Goal: Information Seeking & Learning: Learn about a topic

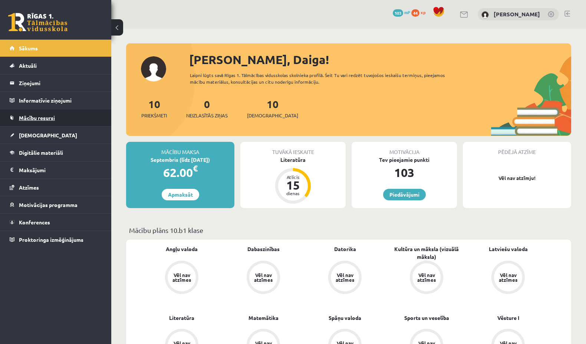
click at [40, 118] on span "Mācību resursi" at bounding box center [37, 118] width 36 height 7
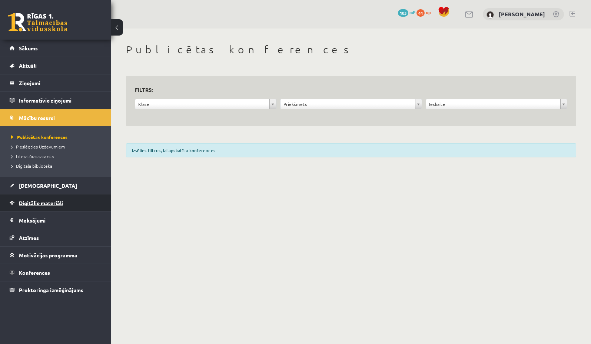
click at [50, 203] on span "Digitālie materiāli" at bounding box center [41, 203] width 44 height 7
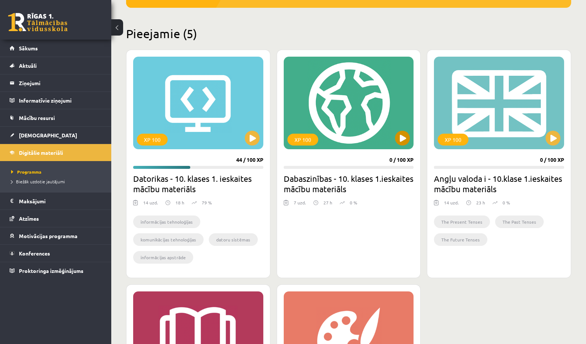
scroll to position [148, 0]
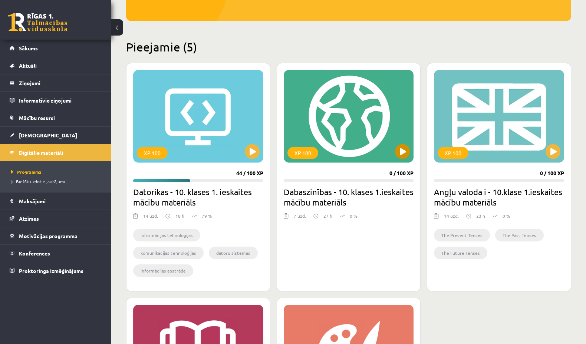
click at [374, 121] on div "XP 100" at bounding box center [349, 116] width 130 height 93
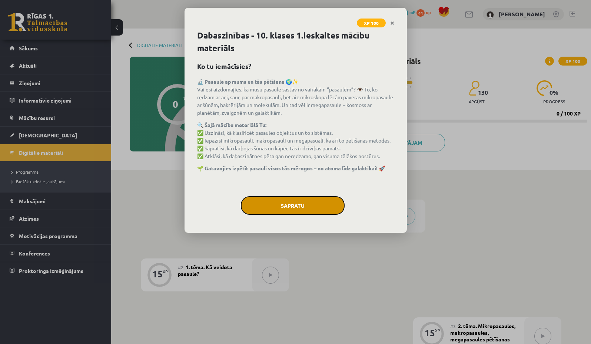
click at [321, 205] on button "Sapratu" at bounding box center [293, 206] width 104 height 19
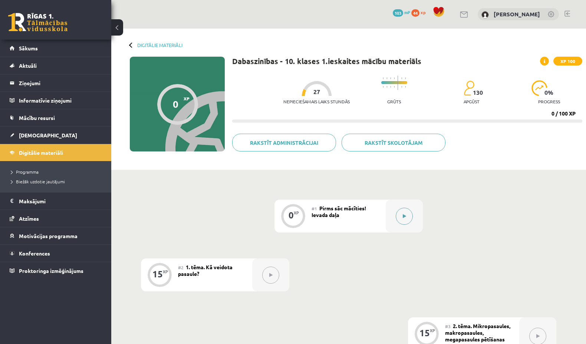
click at [403, 215] on icon at bounding box center [404, 216] width 3 height 4
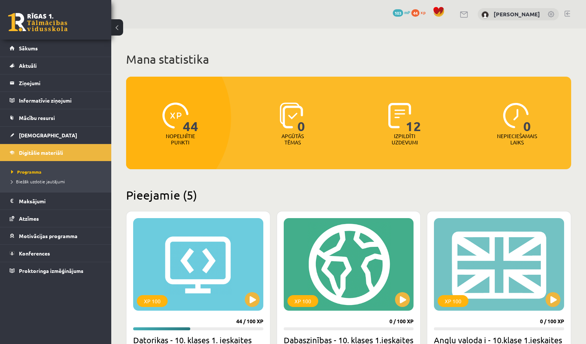
scroll to position [148, 0]
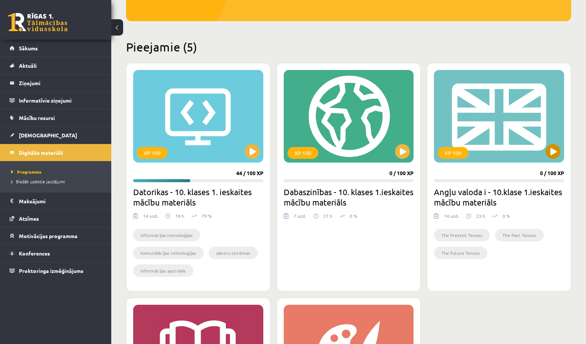
click at [524, 146] on div "XP 100" at bounding box center [499, 116] width 130 height 93
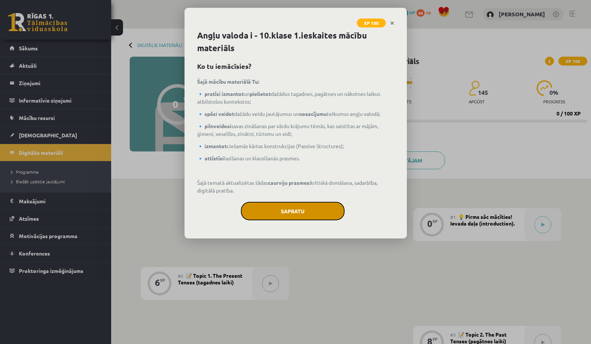
click at [267, 205] on button "Sapratu" at bounding box center [293, 211] width 104 height 19
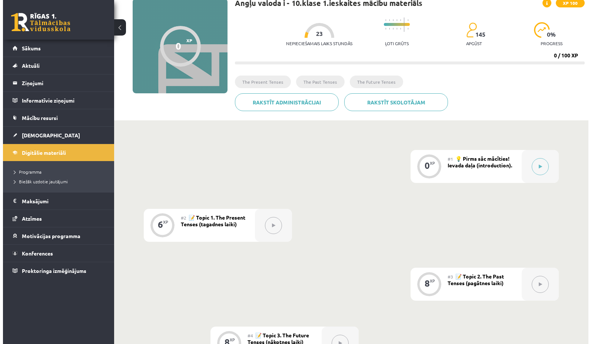
scroll to position [74, 0]
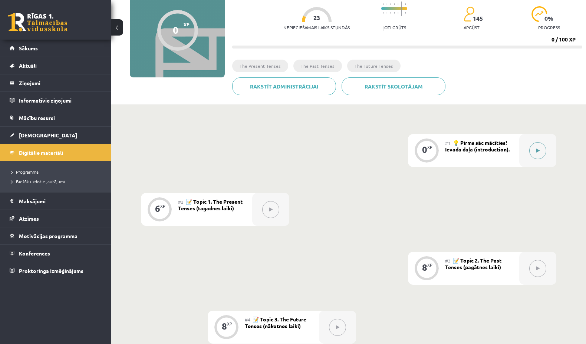
click at [541, 153] on button at bounding box center [537, 150] width 17 height 17
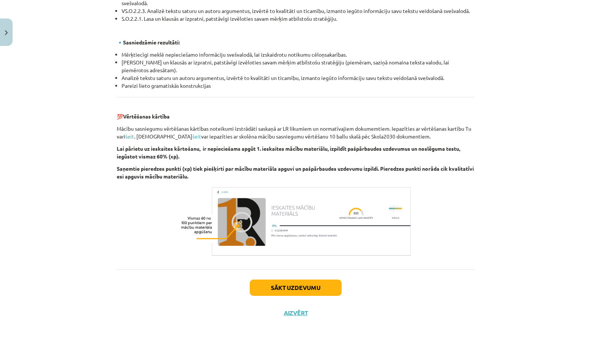
scroll to position [771, 0]
click at [306, 283] on button "Sākt uzdevumu" at bounding box center [296, 288] width 92 height 16
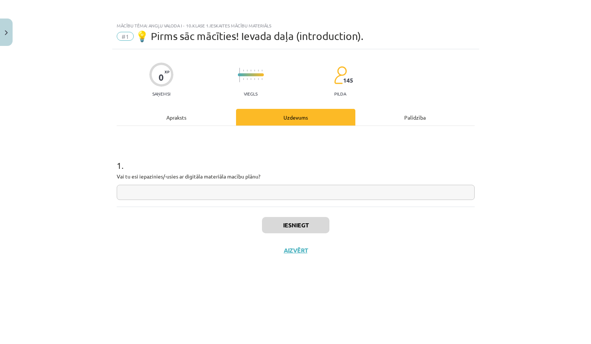
click at [321, 192] on input "text" at bounding box center [296, 192] width 358 height 15
type input "**"
click at [311, 224] on button "Iesniegt" at bounding box center [295, 225] width 67 height 16
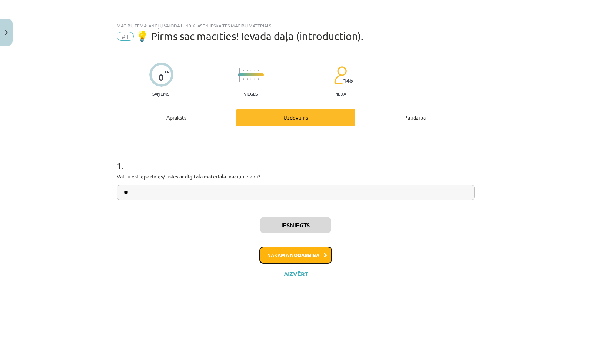
click at [299, 258] on button "Nākamā nodarbība" at bounding box center [296, 255] width 73 height 17
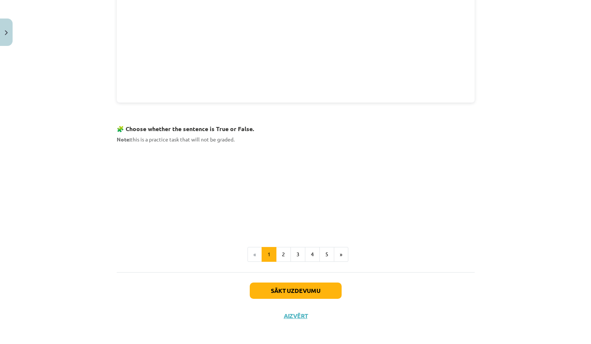
scroll to position [383, 0]
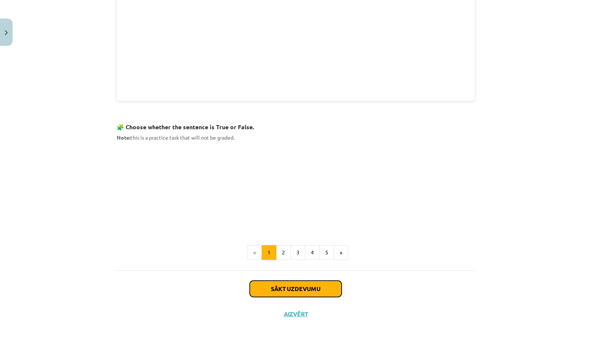
click at [299, 286] on button "Sākt uzdevumu" at bounding box center [296, 289] width 92 height 16
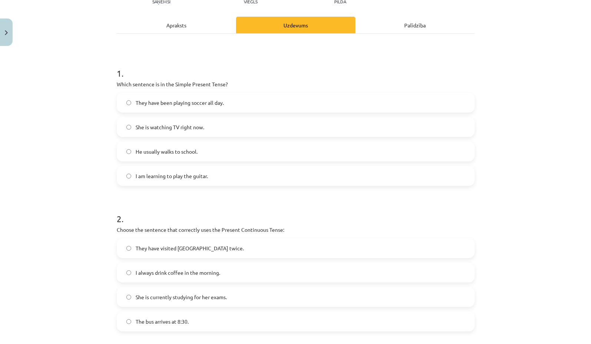
scroll to position [93, 0]
click at [163, 130] on span "She is watching TV right now." at bounding box center [170, 127] width 69 height 8
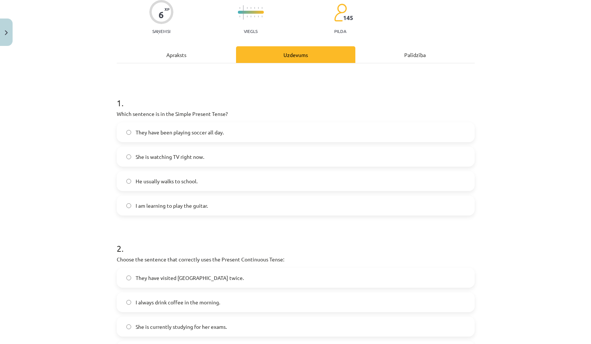
scroll to position [56, 0]
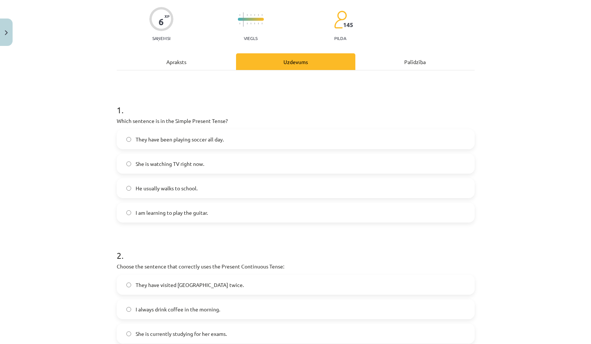
click at [155, 66] on div "Apraksts" at bounding box center [176, 61] width 119 height 17
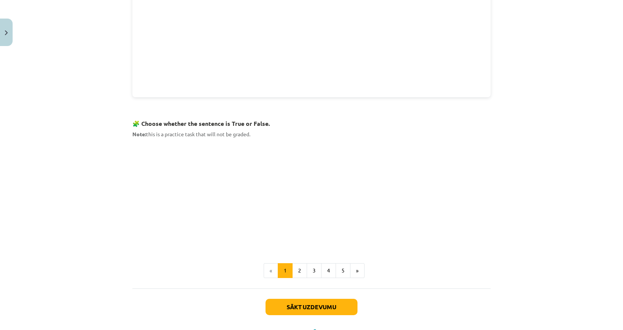
scroll to position [419, 0]
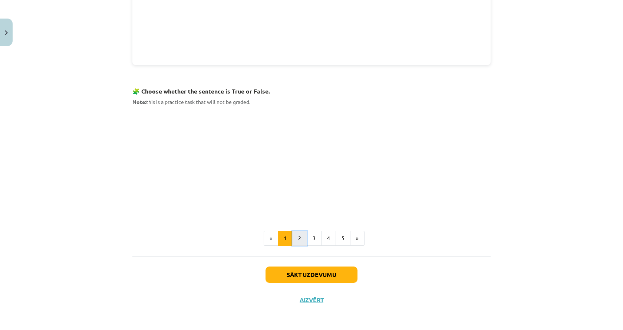
click at [297, 238] on button "2" at bounding box center [299, 238] width 15 height 15
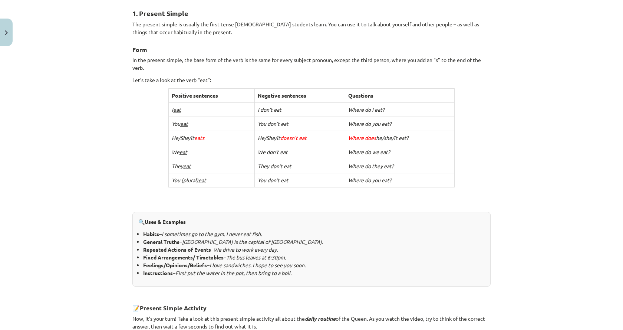
scroll to position [96, 0]
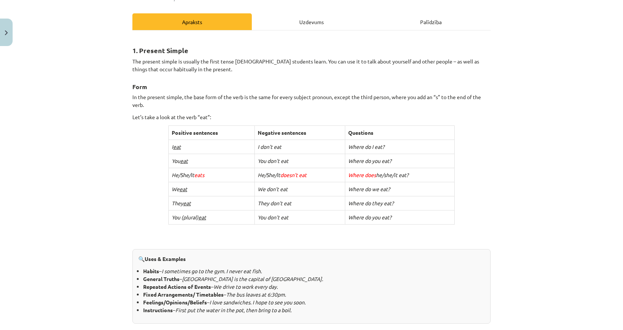
click at [321, 20] on div "Uzdevums" at bounding box center [311, 21] width 119 height 17
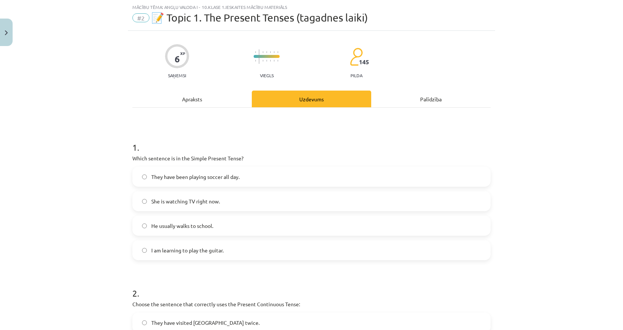
scroll to position [56, 0]
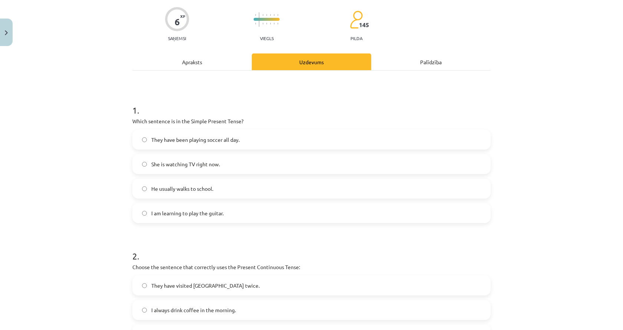
click at [192, 206] on label "I am learning to play the guitar." at bounding box center [311, 213] width 357 height 19
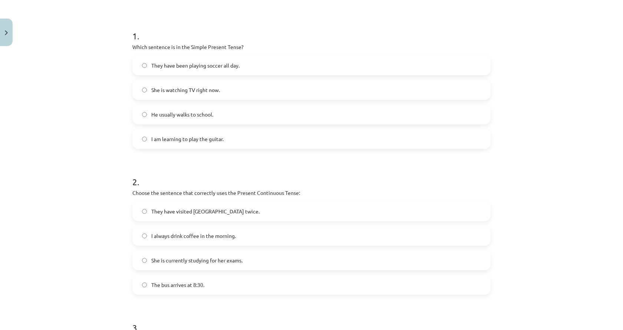
scroll to position [167, 0]
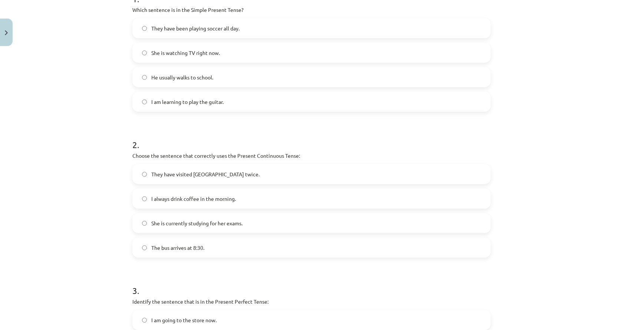
click at [195, 203] on label "I always drink coffee in the morning." at bounding box center [311, 198] width 357 height 19
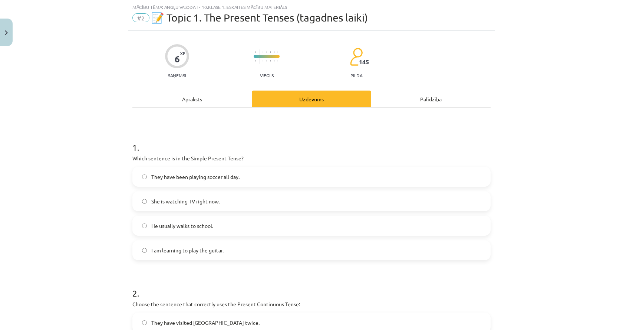
scroll to position [0, 0]
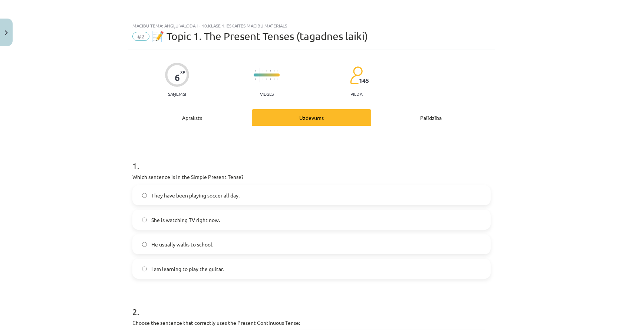
click at [189, 123] on div "Apraksts" at bounding box center [191, 117] width 119 height 17
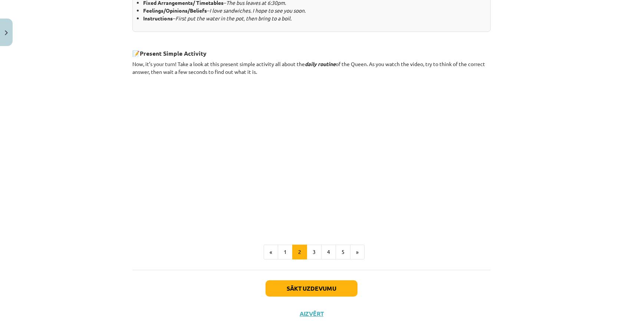
scroll to position [402, 0]
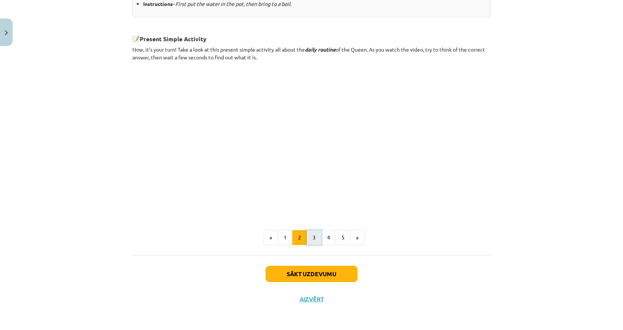
click at [307, 237] on button "3" at bounding box center [314, 237] width 15 height 15
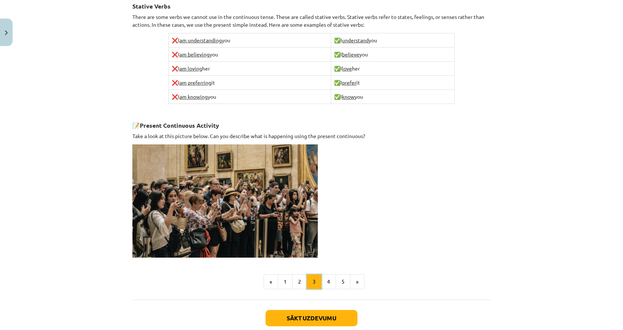
scroll to position [429, 0]
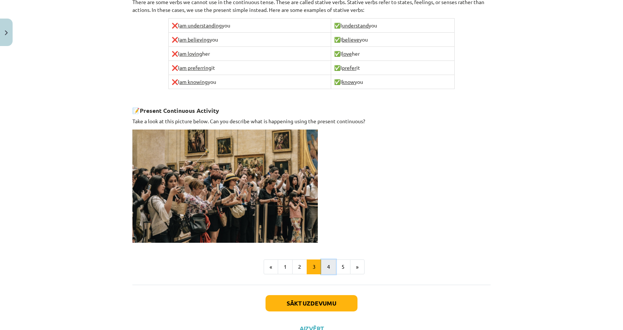
click at [323, 265] on button "4" at bounding box center [328, 266] width 15 height 15
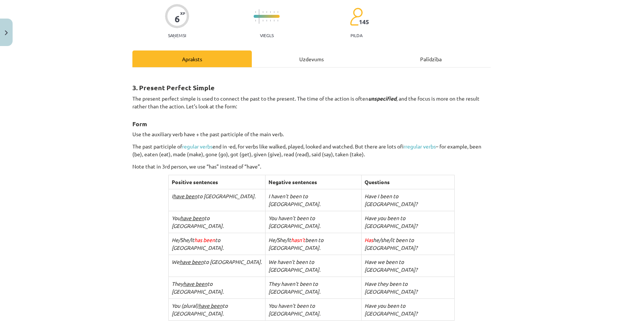
click at [300, 61] on div "Uzdevums" at bounding box center [311, 58] width 119 height 17
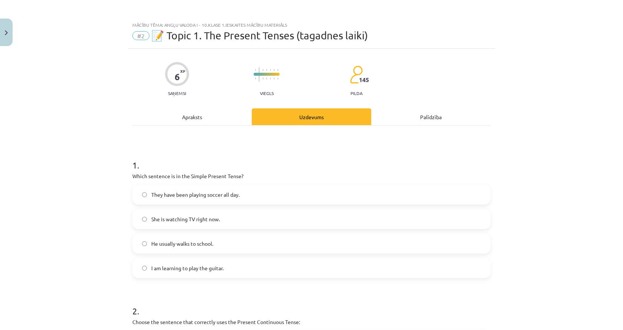
scroll to position [0, 0]
click at [170, 116] on div "Apraksts" at bounding box center [191, 117] width 119 height 17
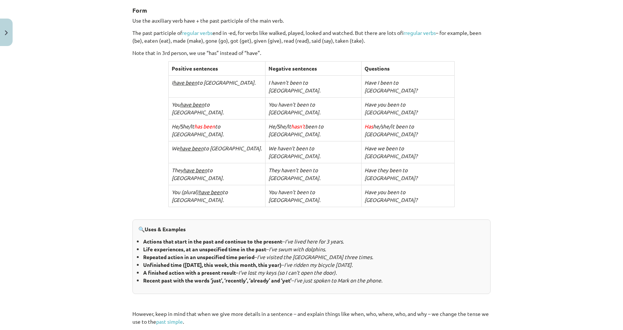
scroll to position [93, 0]
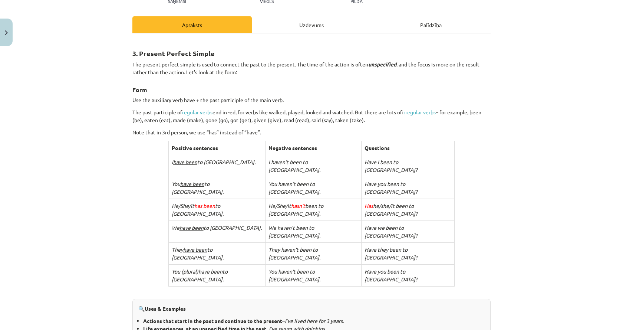
click at [286, 31] on div "Uzdevums" at bounding box center [311, 24] width 119 height 17
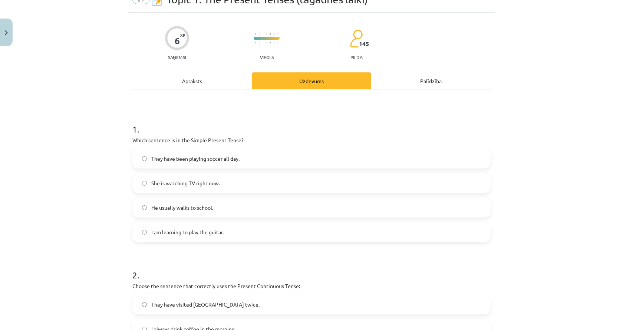
scroll to position [0, 0]
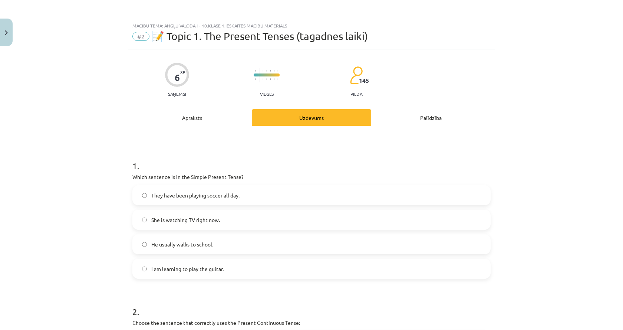
click at [158, 121] on div "Apraksts" at bounding box center [191, 117] width 119 height 17
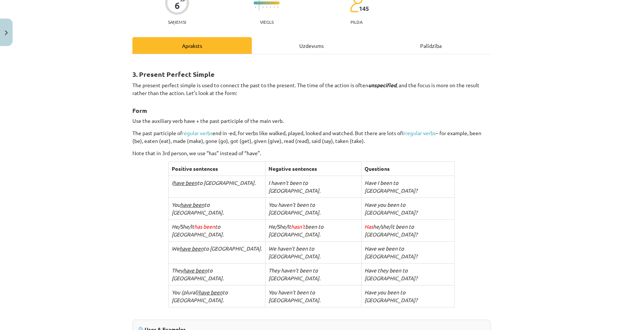
scroll to position [19, 0]
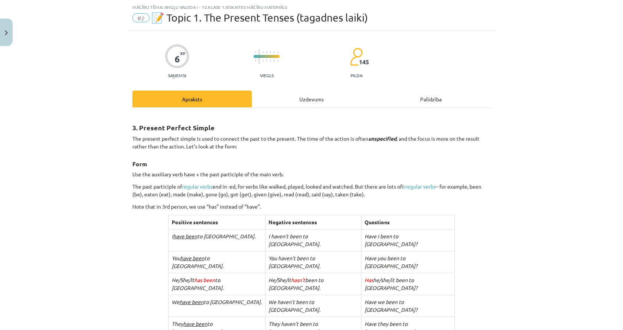
click at [285, 92] on div "Uzdevums" at bounding box center [311, 98] width 119 height 17
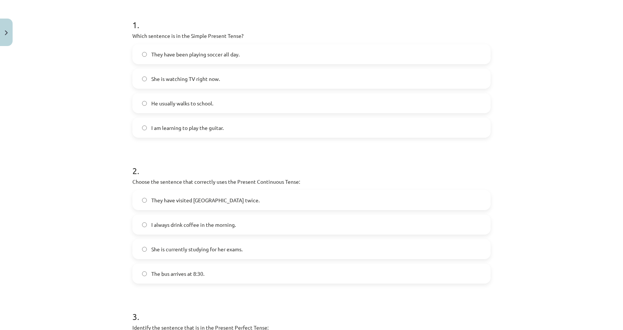
scroll to position [0, 0]
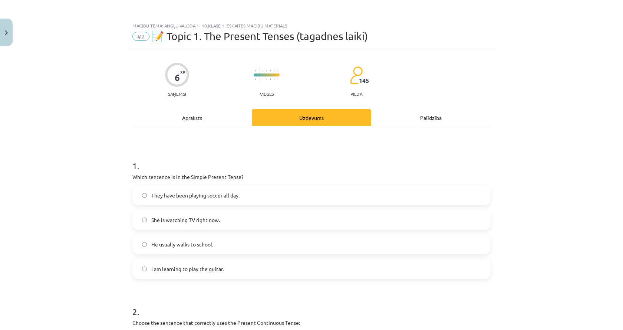
click at [189, 119] on div "Apraksts" at bounding box center [191, 117] width 119 height 17
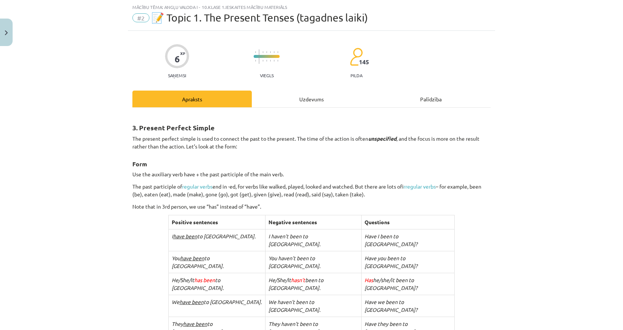
click at [319, 94] on div "Uzdevums" at bounding box center [311, 98] width 119 height 17
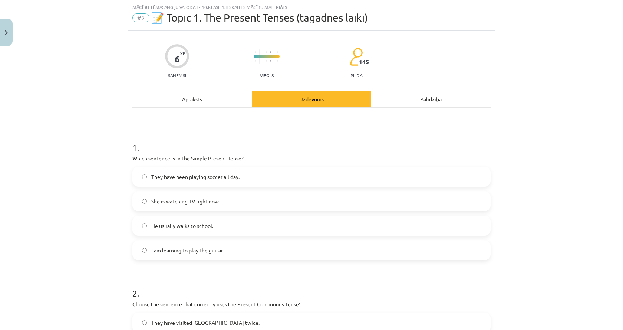
click at [186, 101] on div "Apraksts" at bounding box center [191, 98] width 119 height 17
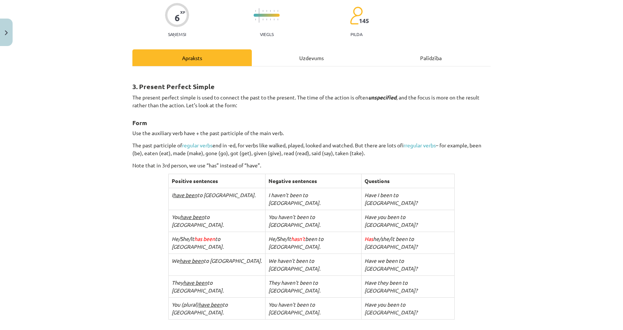
scroll to position [7, 0]
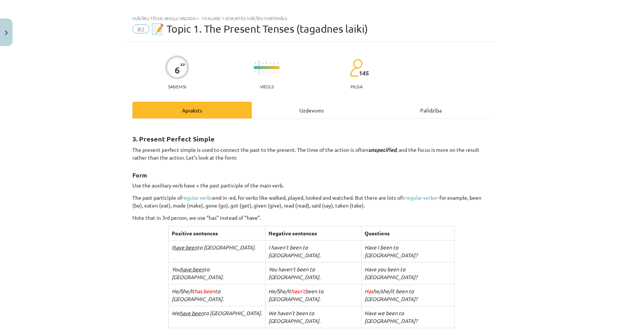
click at [309, 113] on div "Uzdevums" at bounding box center [311, 110] width 119 height 17
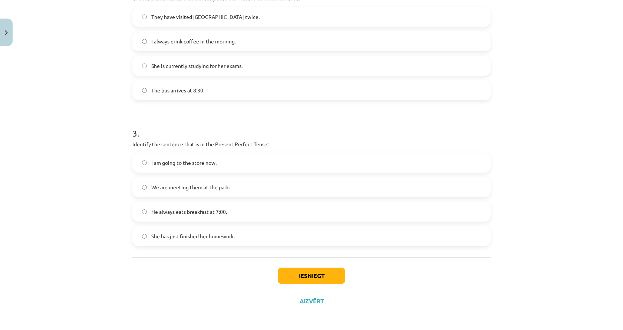
scroll to position [326, 0]
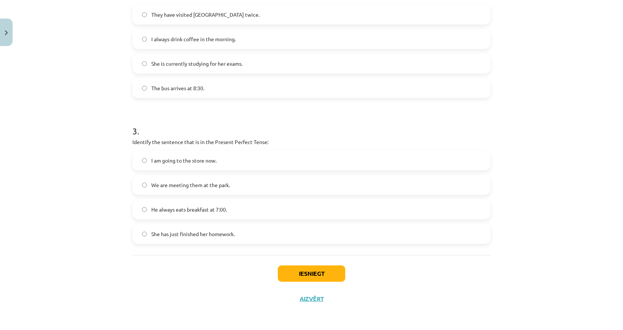
click at [164, 161] on span "I am going to the store now." at bounding box center [183, 160] width 65 height 8
click at [326, 278] on button "Iesniegt" at bounding box center [311, 273] width 67 height 16
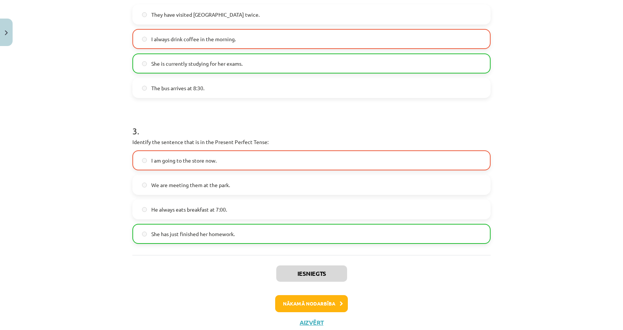
click at [213, 232] on span "She has just finished her homework." at bounding box center [192, 234] width 83 height 8
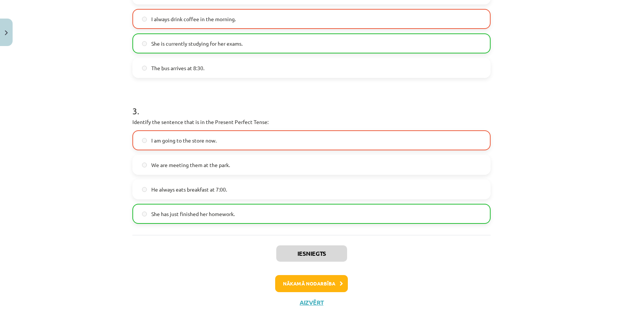
scroll to position [350, 0]
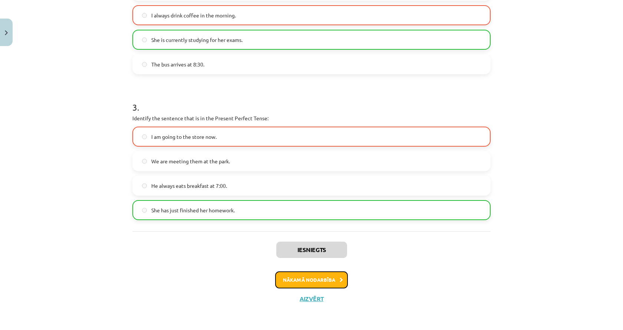
click at [310, 284] on button "Nākamā nodarbība" at bounding box center [311, 279] width 73 height 17
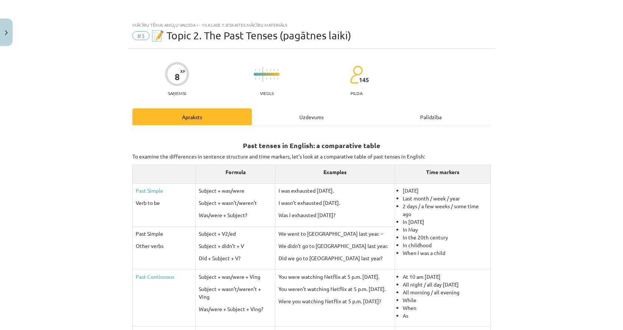
scroll to position [0, 0]
click at [296, 125] on div "Uzdevums" at bounding box center [311, 117] width 119 height 17
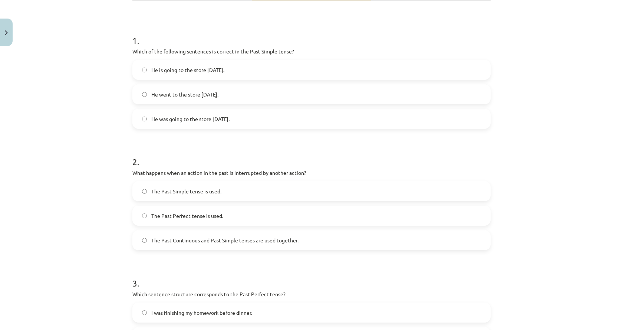
scroll to position [130, 0]
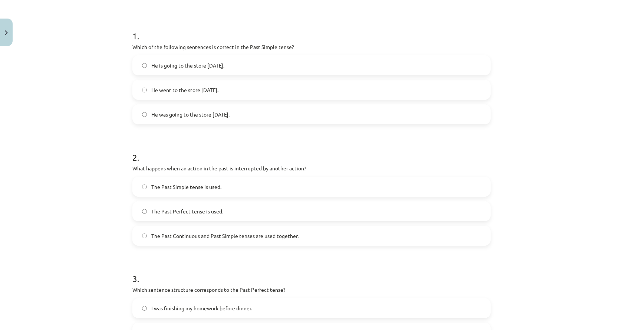
click at [175, 96] on label "He went to the store yesterday." at bounding box center [311, 89] width 357 height 19
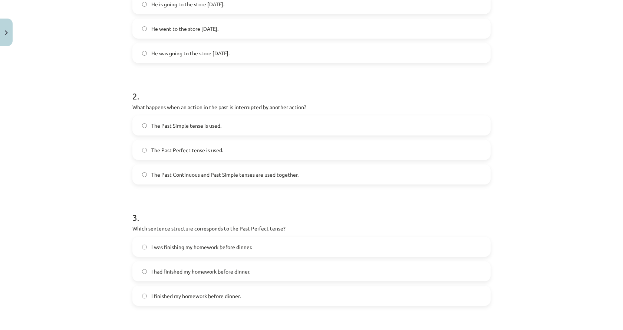
scroll to position [204, 0]
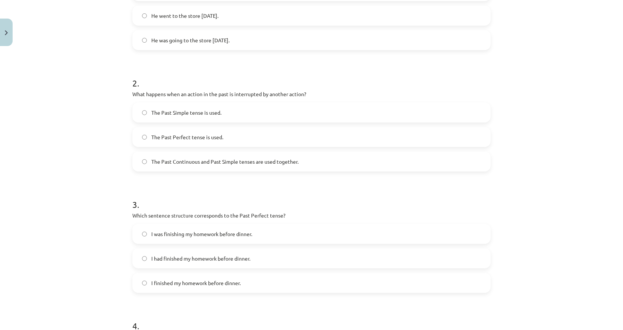
click at [168, 163] on span "The Past Continuous and Past Simple tenses are used together." at bounding box center [224, 162] width 147 height 8
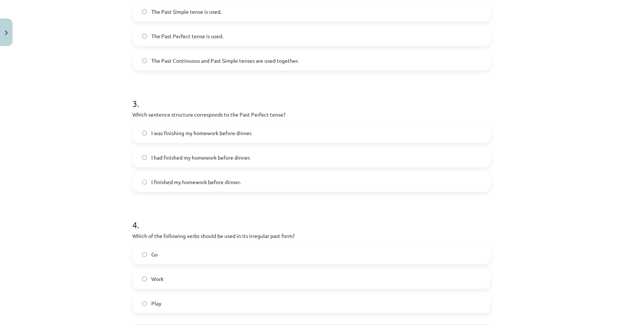
scroll to position [315, 0]
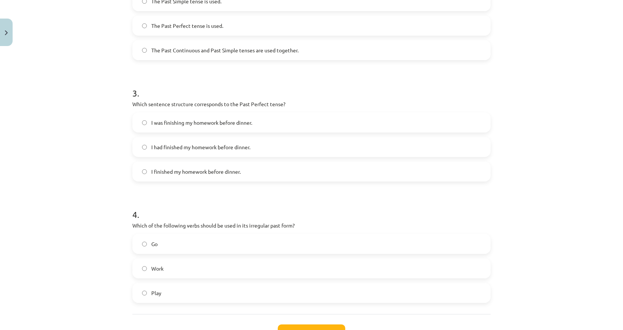
click at [157, 168] on span "I finished my homework before dinner." at bounding box center [195, 172] width 89 height 8
click at [146, 143] on label "I had finished my homework before dinner." at bounding box center [311, 147] width 357 height 19
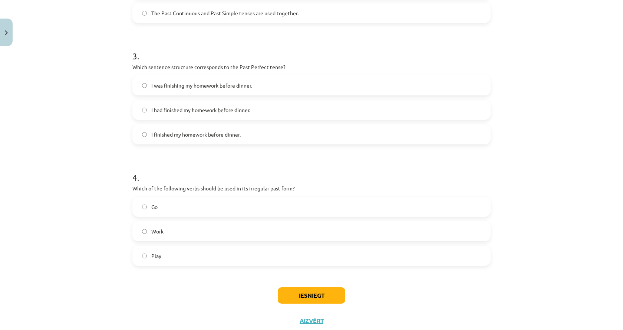
click at [181, 212] on label "Go" at bounding box center [311, 206] width 357 height 19
click at [283, 290] on button "Iesniegt" at bounding box center [311, 295] width 67 height 16
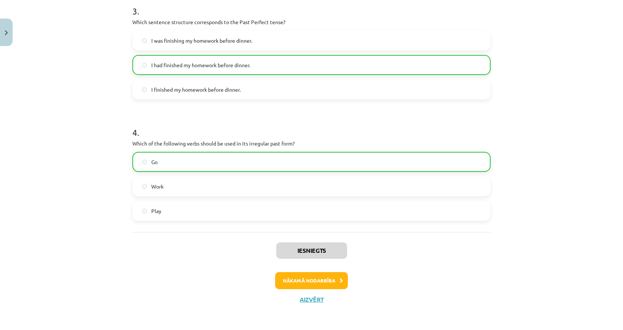
scroll to position [398, 0]
click at [286, 279] on button "Nākamā nodarbība" at bounding box center [311, 279] width 73 height 17
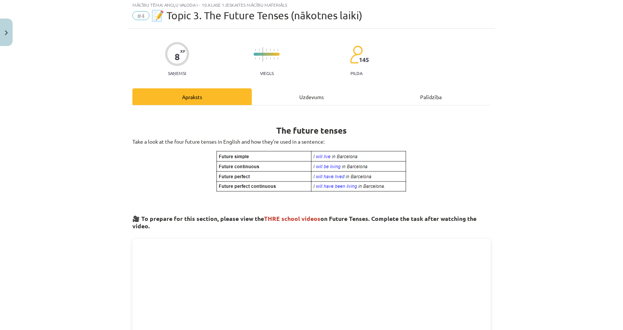
scroll to position [19, 0]
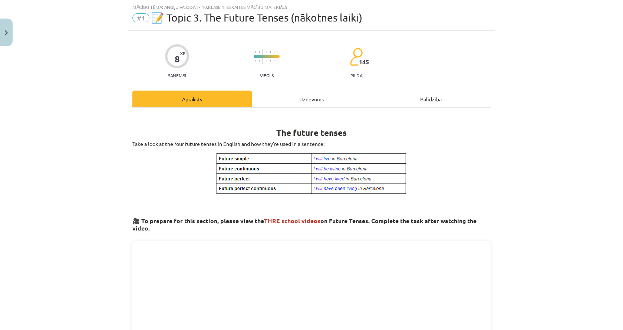
click at [302, 98] on div "Uzdevums" at bounding box center [311, 98] width 119 height 17
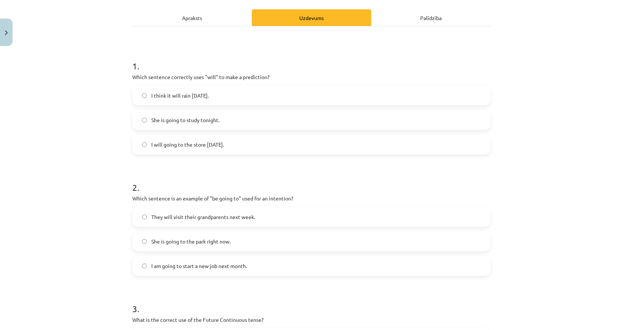
scroll to position [130, 0]
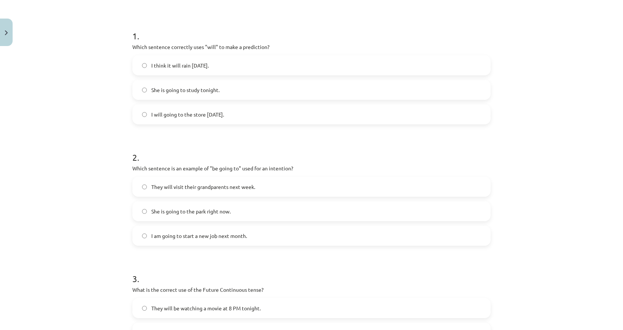
click at [148, 67] on label "I think it will rain tomorrow." at bounding box center [311, 65] width 357 height 19
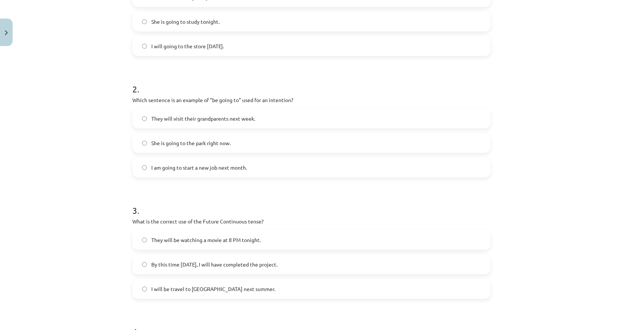
scroll to position [204, 0]
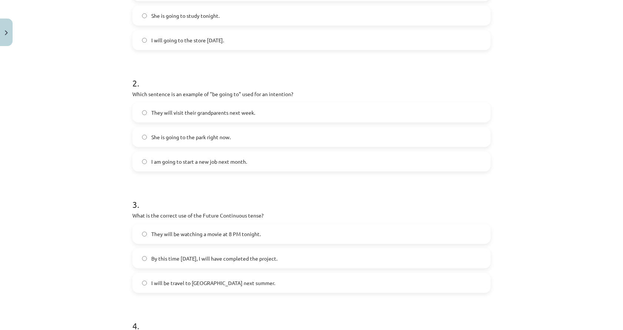
click at [176, 166] on label "I am going to start a new job next month." at bounding box center [311, 161] width 357 height 19
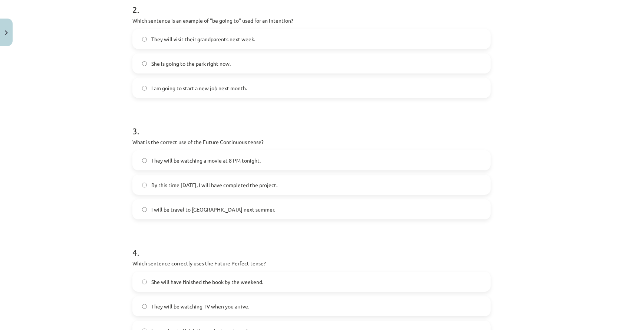
scroll to position [278, 0]
click at [241, 185] on span "By this time tomorrow, I will have completed the project." at bounding box center [214, 184] width 126 height 8
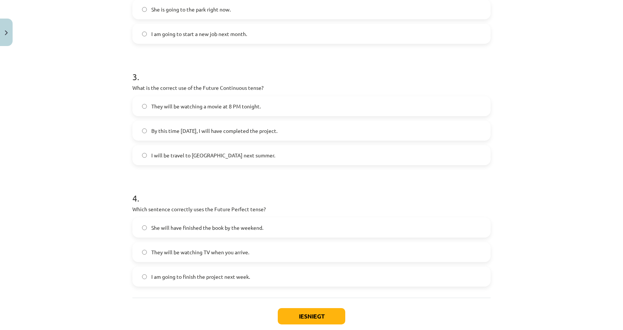
scroll to position [352, 0]
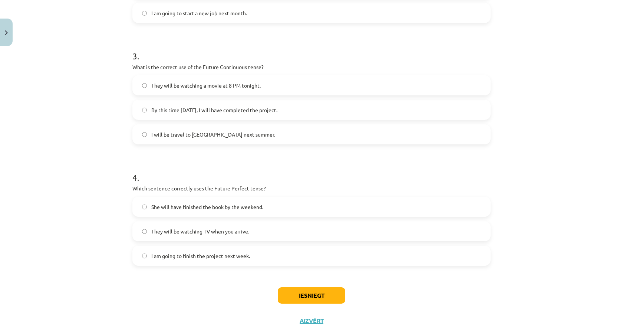
click at [194, 207] on span "She will have finished the book by the weekend." at bounding box center [207, 207] width 112 height 8
click at [308, 298] on button "Iesniegt" at bounding box center [311, 295] width 67 height 16
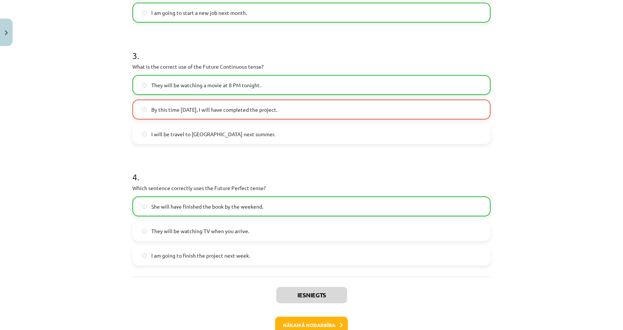
scroll to position [389, 0]
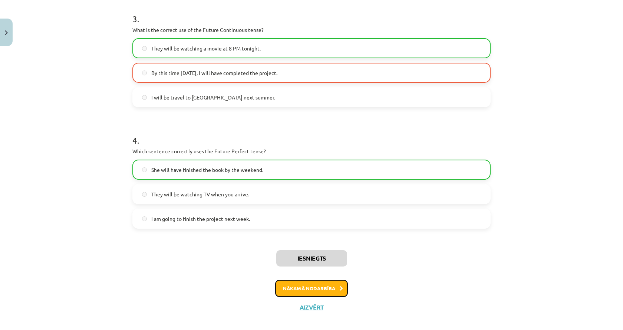
click at [289, 288] on button "Nākamā nodarbība" at bounding box center [311, 288] width 73 height 17
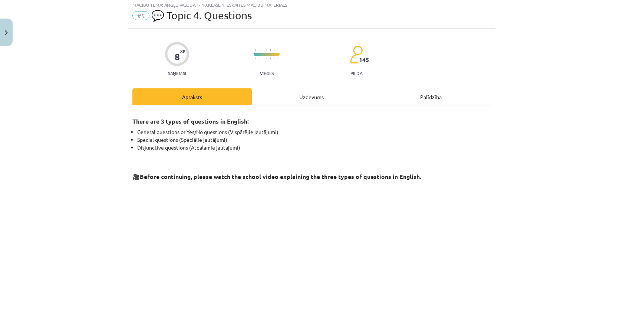
scroll to position [19, 0]
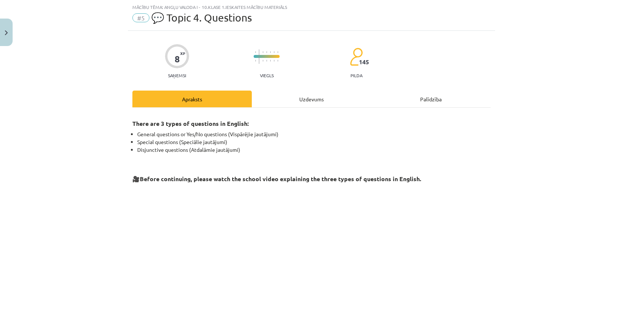
click at [306, 103] on div "Uzdevums" at bounding box center [311, 98] width 119 height 17
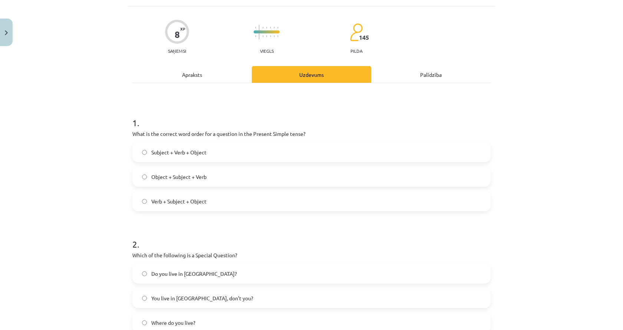
scroll to position [56, 0]
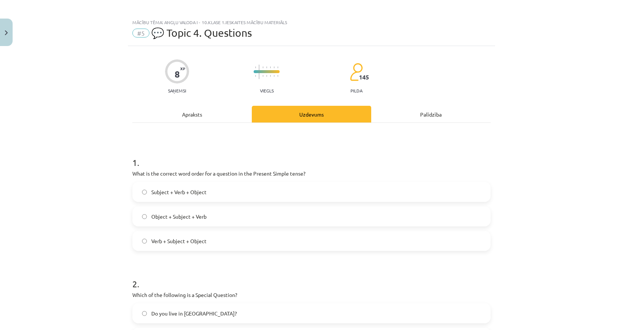
click at [162, 116] on div "Apraksts" at bounding box center [191, 114] width 119 height 17
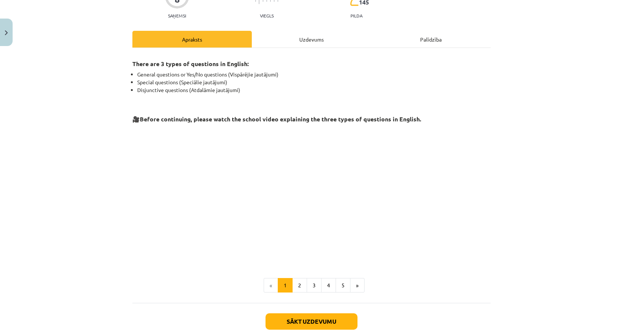
scroll to position [93, 0]
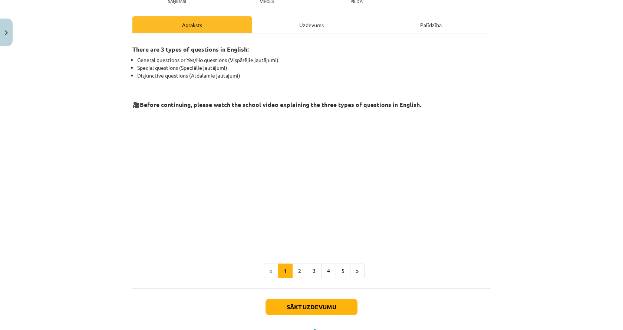
click at [300, 30] on div "Uzdevums" at bounding box center [311, 24] width 119 height 17
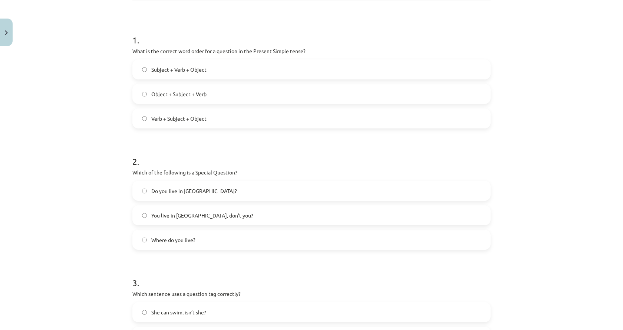
scroll to position [130, 0]
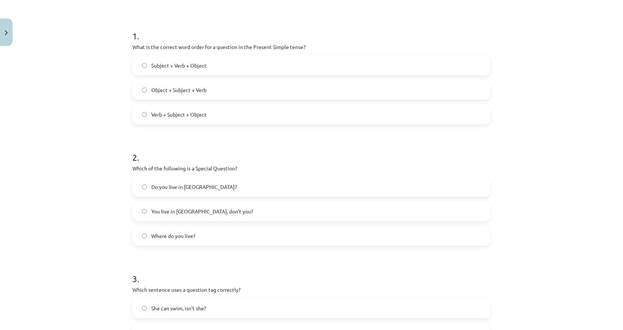
click at [164, 116] on span "Verb + Subject + Object" at bounding box center [178, 114] width 55 height 8
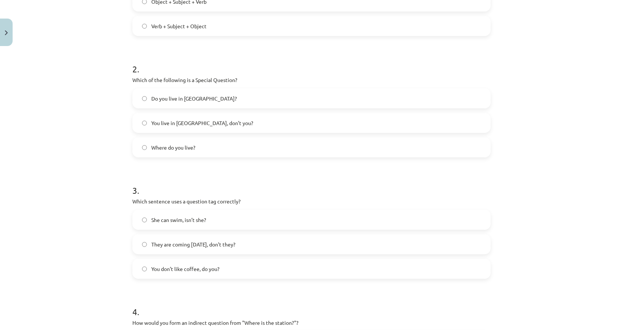
scroll to position [241, 0]
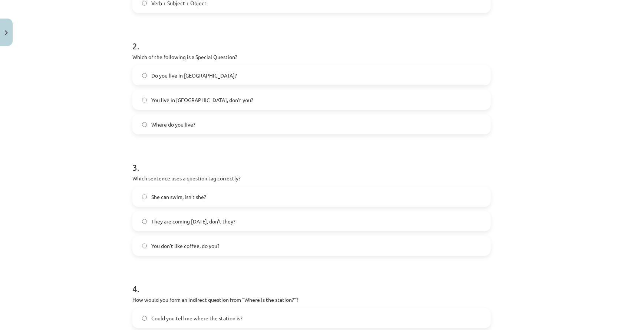
click at [160, 75] on span "Do you live in Riga?" at bounding box center [194, 76] width 86 height 8
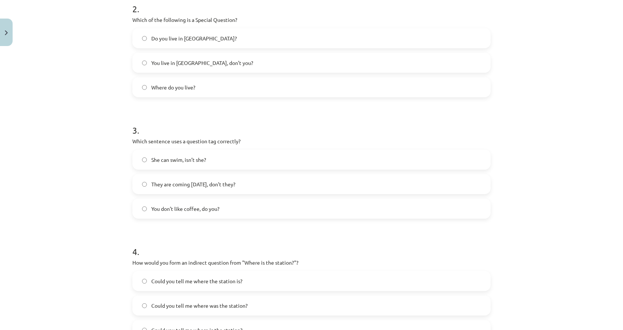
click at [159, 206] on span "You don’t like coffee, do you?" at bounding box center [185, 209] width 68 height 8
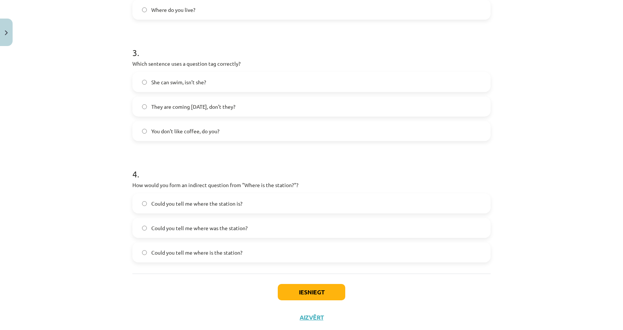
scroll to position [374, 0]
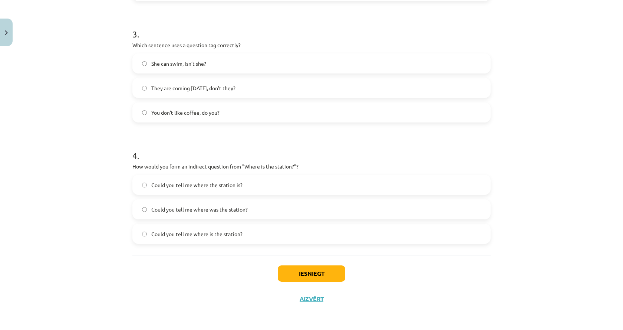
click at [184, 230] on span "Could you tell me where is the station?" at bounding box center [196, 234] width 91 height 8
click at [321, 275] on button "Iesniegt" at bounding box center [311, 273] width 67 height 16
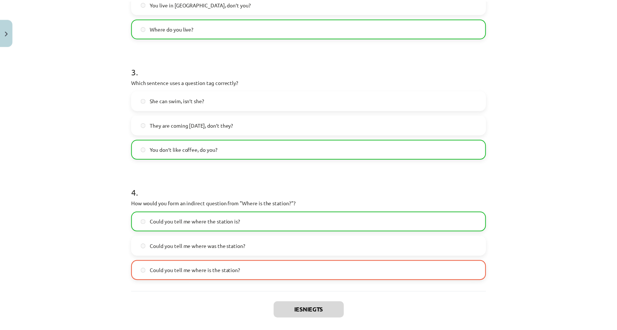
scroll to position [398, 0]
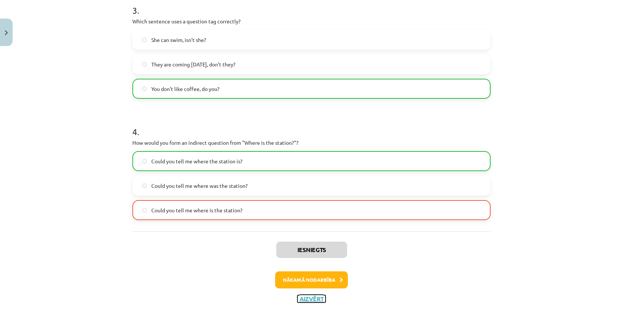
click at [316, 298] on button "Aizvērt" at bounding box center [311, 298] width 28 height 7
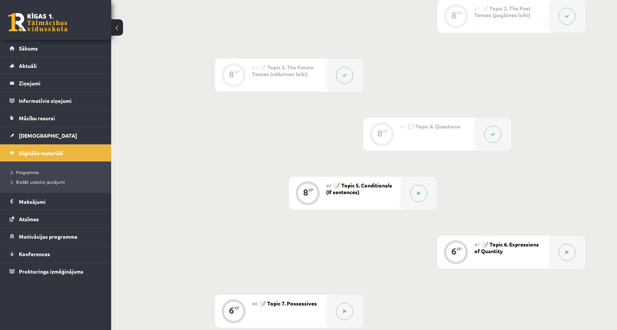
scroll to position [334, 0]
